Goal: Transaction & Acquisition: Purchase product/service

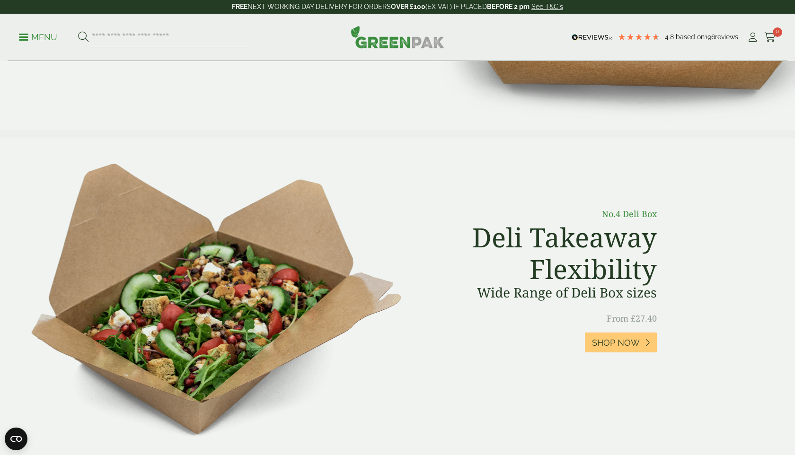
scroll to position [240, 0]
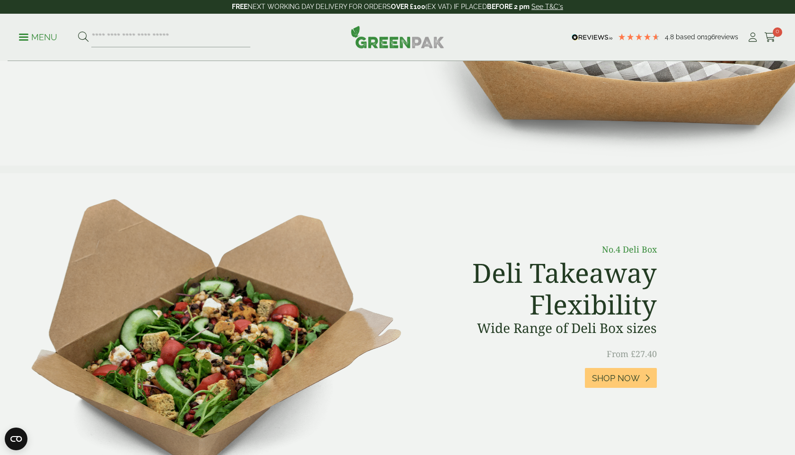
click at [33, 32] on p "Menu" at bounding box center [38, 37] width 38 height 11
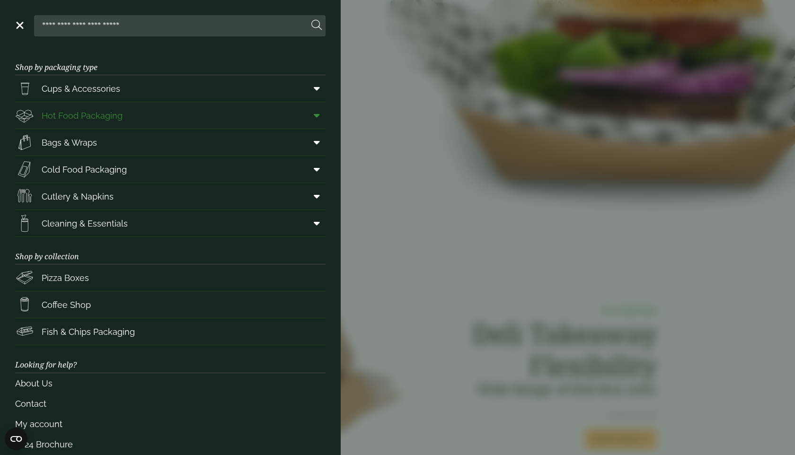
click at [116, 106] on span "Hot Food Packaging" at bounding box center [68, 115] width 107 height 19
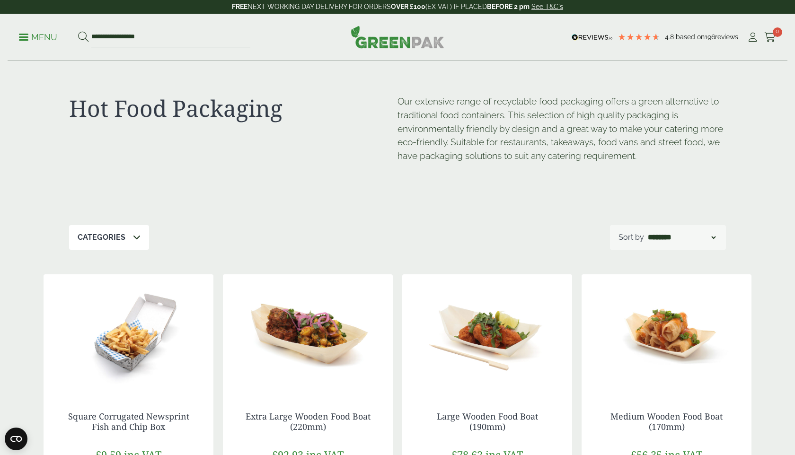
click at [23, 35] on p "Menu" at bounding box center [38, 37] width 38 height 11
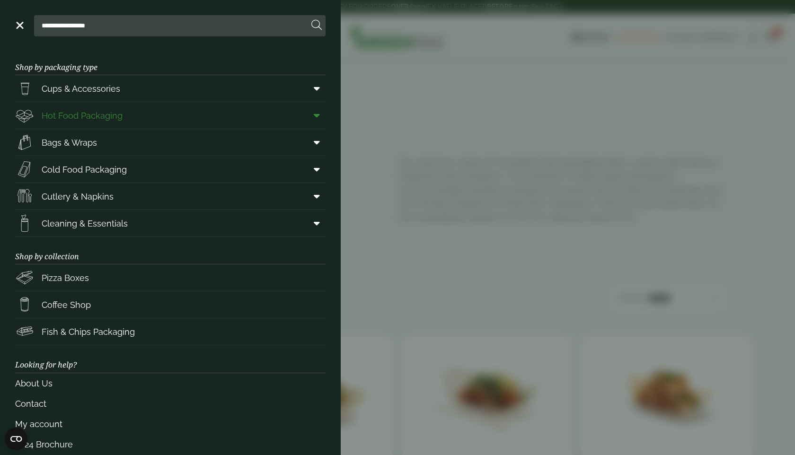
click at [320, 116] on span at bounding box center [314, 116] width 21 height 18
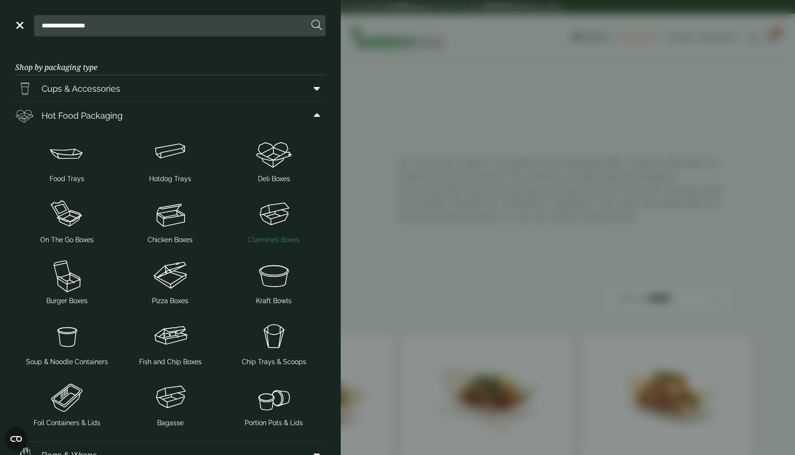
click at [268, 221] on img at bounding box center [274, 215] width 96 height 38
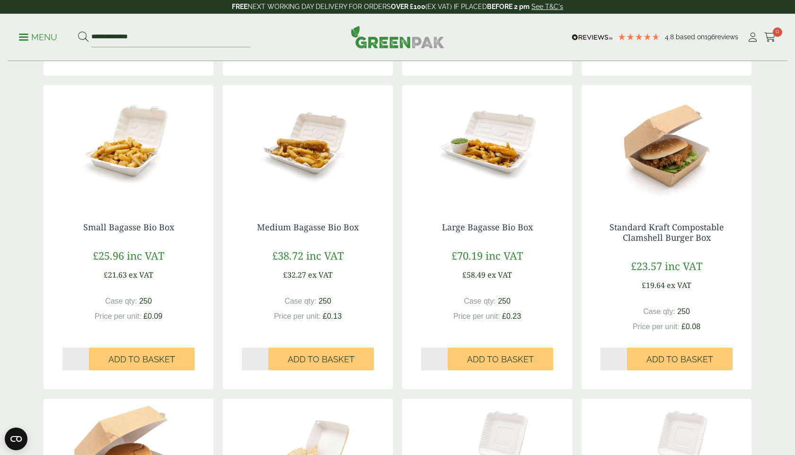
scroll to position [480, 0]
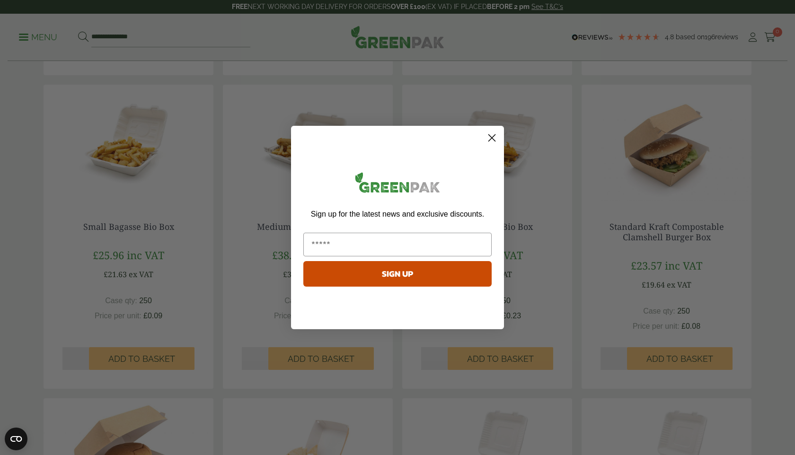
click at [492, 137] on icon "Close dialog" at bounding box center [492, 138] width 7 height 7
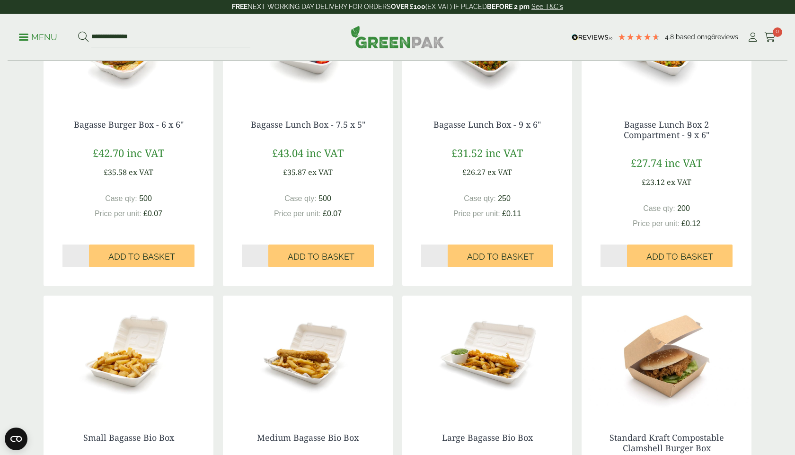
scroll to position [0, 0]
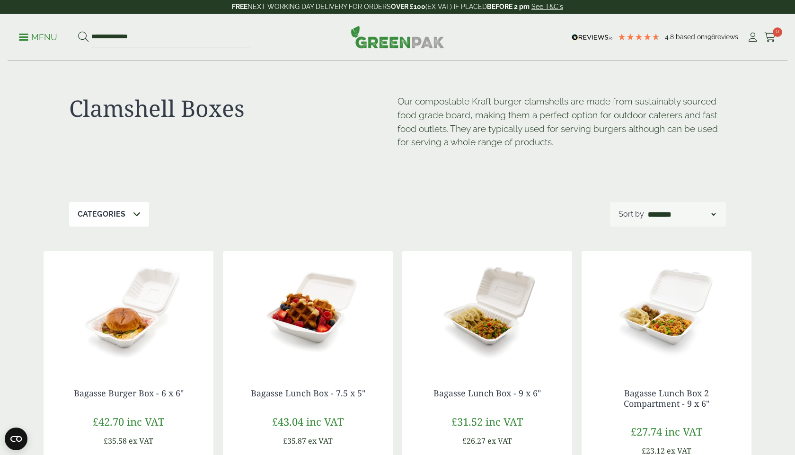
click at [33, 42] on p "Menu" at bounding box center [38, 37] width 38 height 11
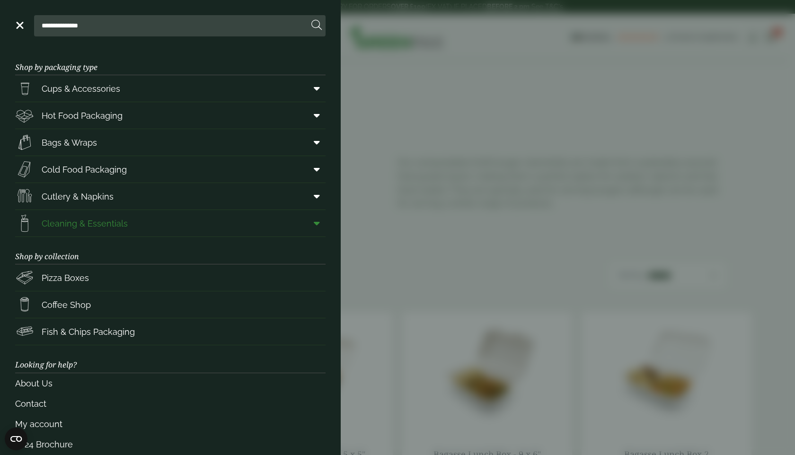
click at [95, 222] on span "Cleaning & Essentials" at bounding box center [85, 223] width 86 height 13
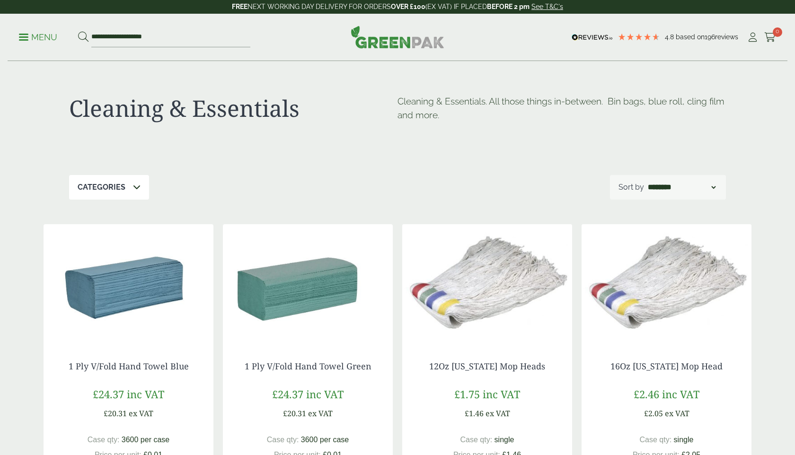
click at [31, 37] on p "Menu" at bounding box center [38, 37] width 38 height 11
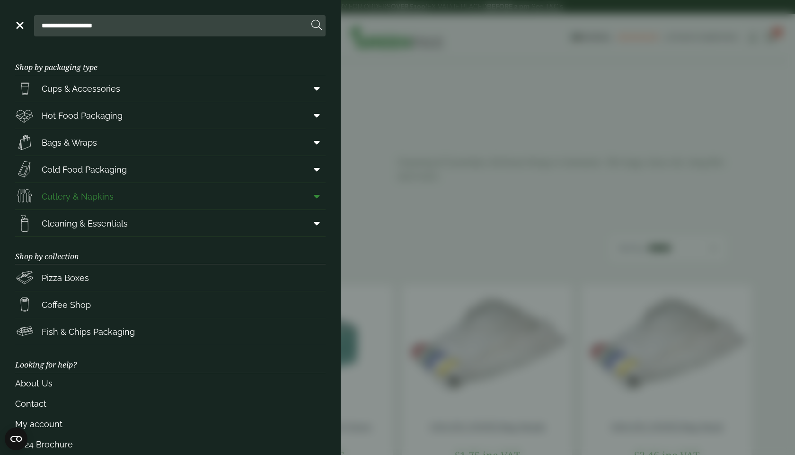
click at [316, 201] on icon at bounding box center [317, 196] width 6 height 9
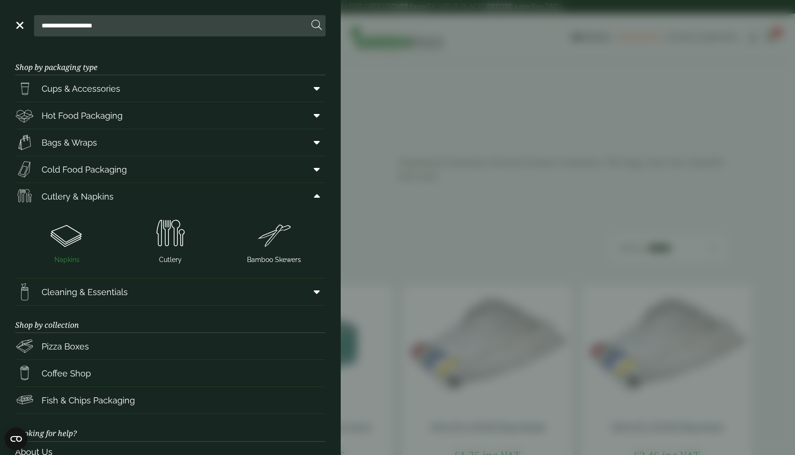
click at [83, 239] on img at bounding box center [67, 234] width 96 height 38
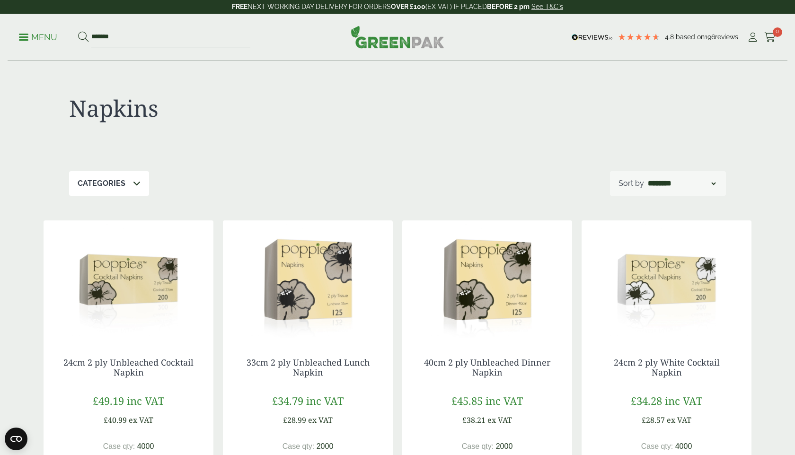
click at [39, 36] on p "Menu" at bounding box center [38, 37] width 38 height 11
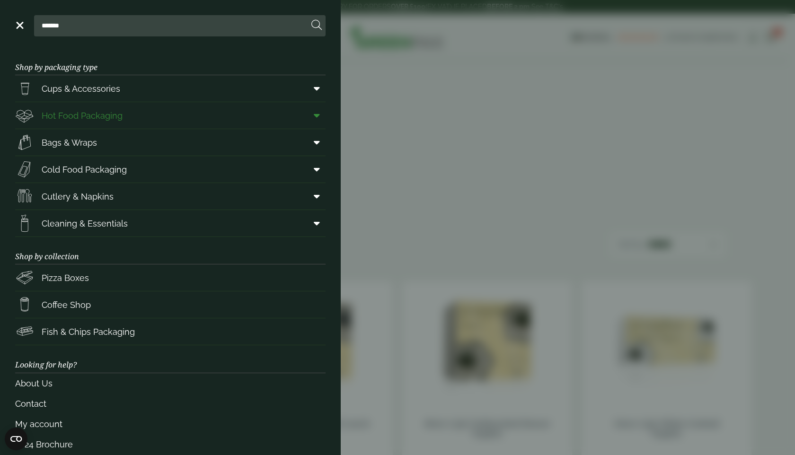
click at [318, 118] on icon at bounding box center [317, 115] width 6 height 9
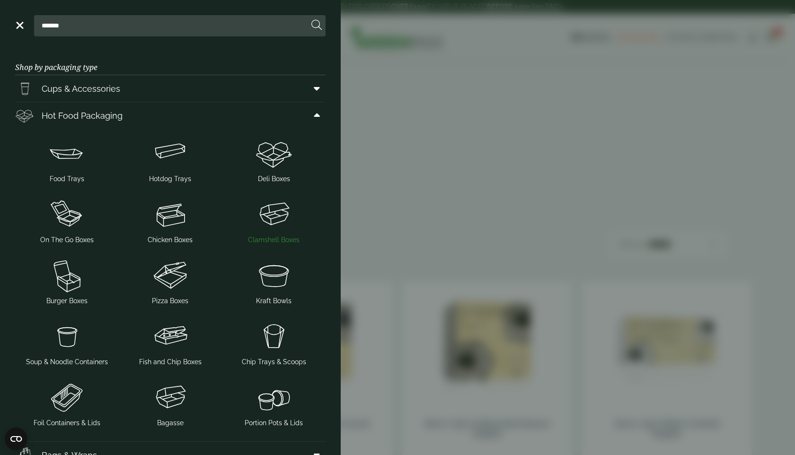
click at [274, 227] on img at bounding box center [274, 215] width 96 height 38
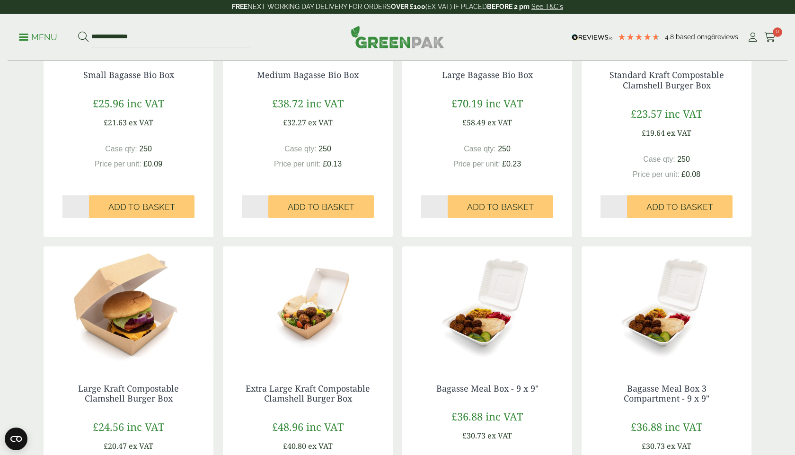
scroll to position [520, 0]
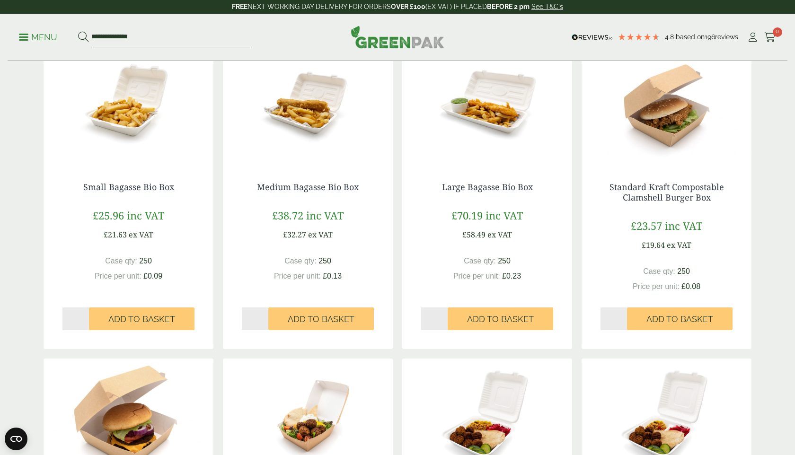
click at [21, 33] on p "Menu" at bounding box center [38, 37] width 38 height 11
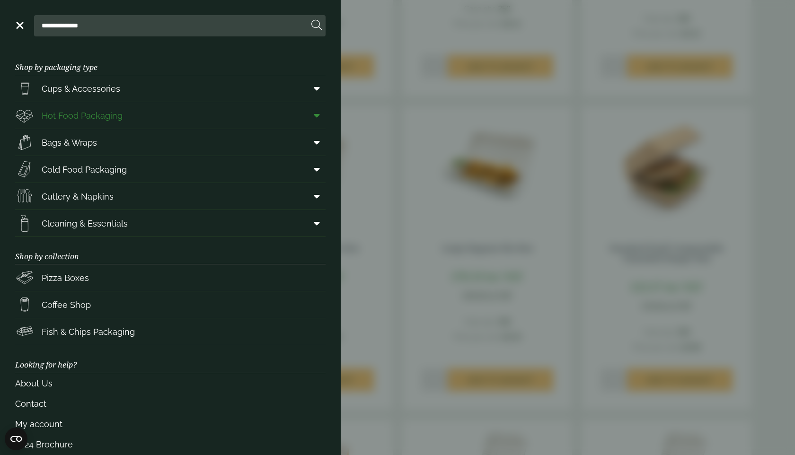
click at [323, 122] on span at bounding box center [314, 116] width 21 height 18
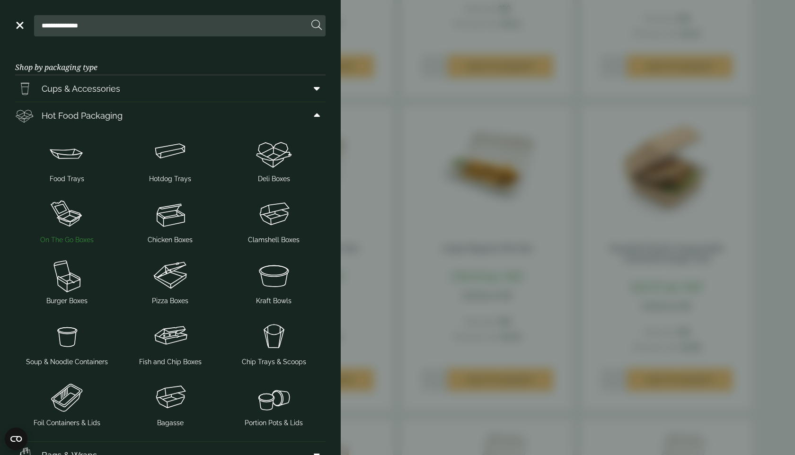
click at [73, 231] on img at bounding box center [67, 215] width 96 height 38
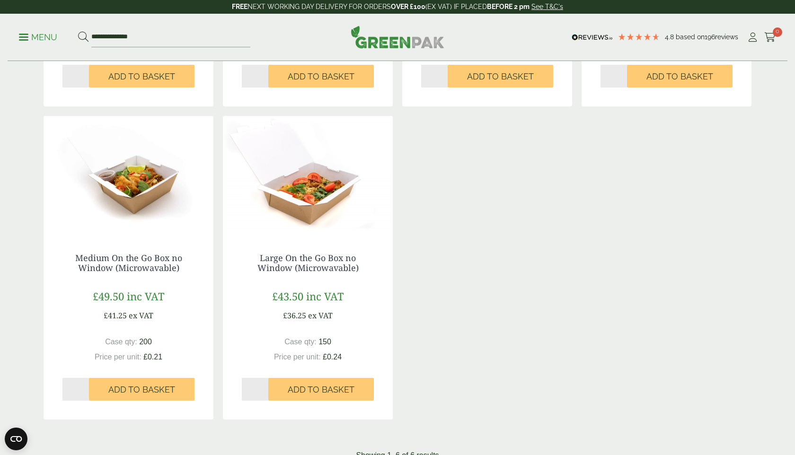
scroll to position [459, 0]
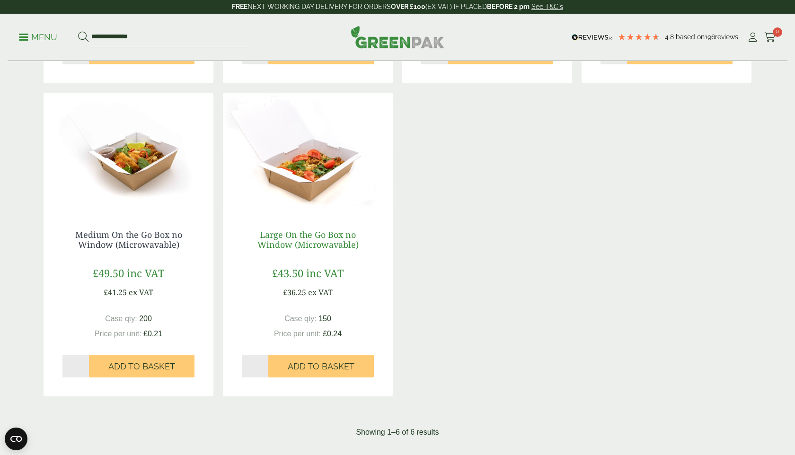
click at [312, 246] on link "Large On the Go Box no Window (Microwavable)" at bounding box center [308, 240] width 101 height 22
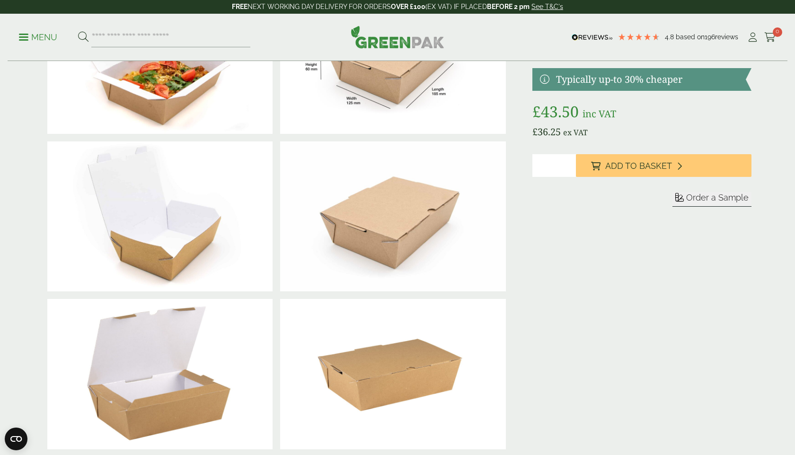
scroll to position [108, 0]
